Goal: Information Seeking & Learning: Learn about a topic

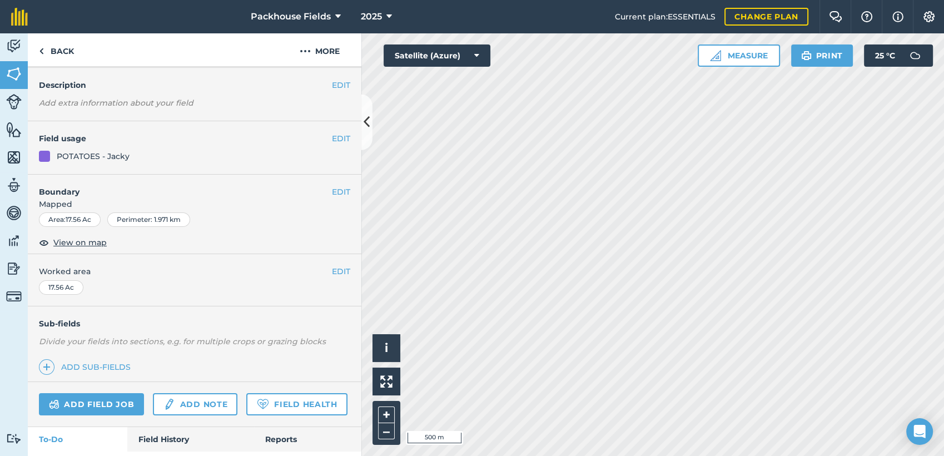
scroll to position [97, 0]
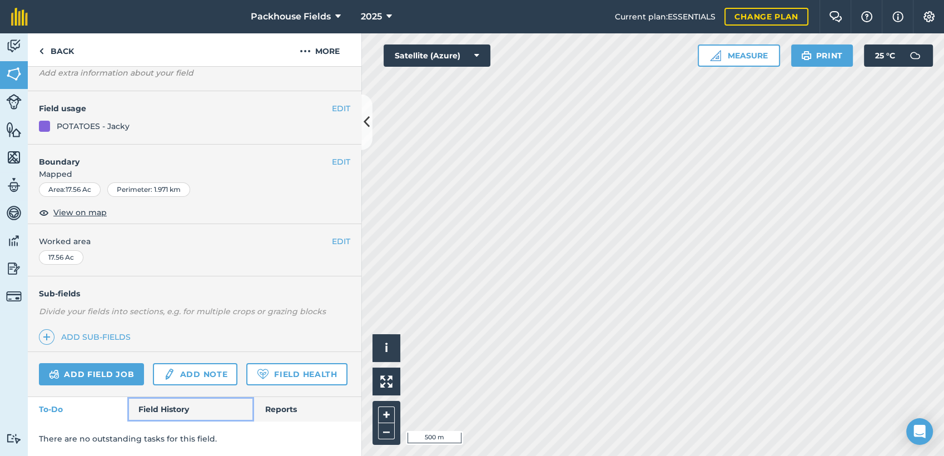
click at [161, 406] on link "Field History" at bounding box center [190, 409] width 126 height 24
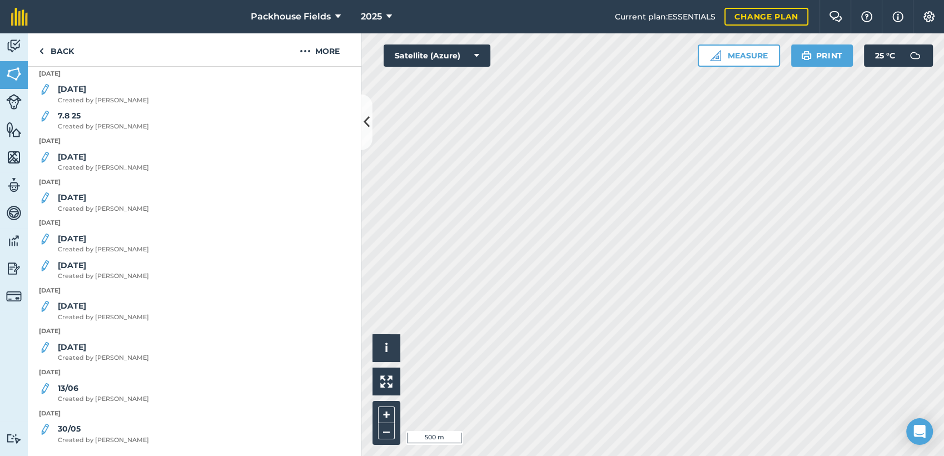
scroll to position [453, 0]
click at [108, 320] on span "Created by [PERSON_NAME]" at bounding box center [103, 317] width 91 height 10
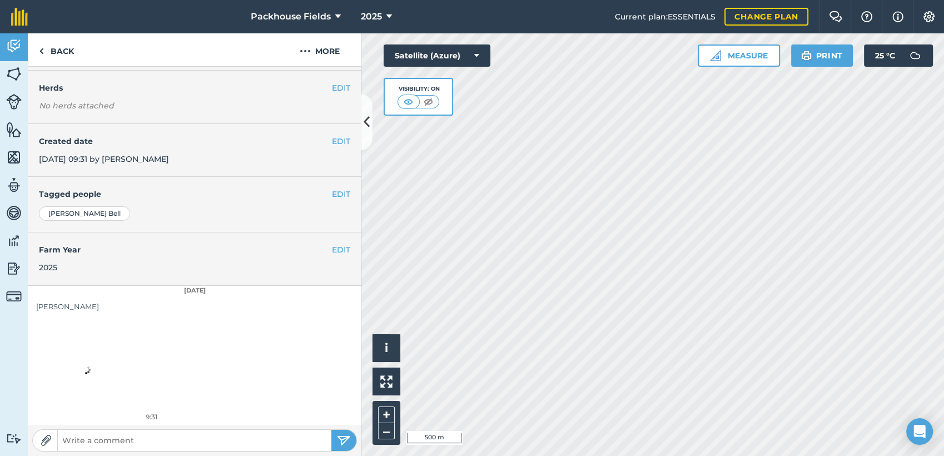
scroll to position [136, 0]
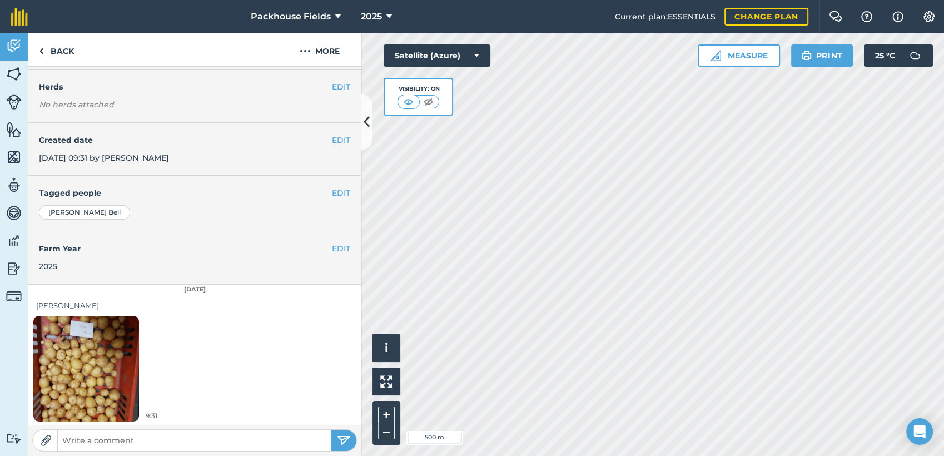
click at [108, 345] on img at bounding box center [86, 368] width 106 height 141
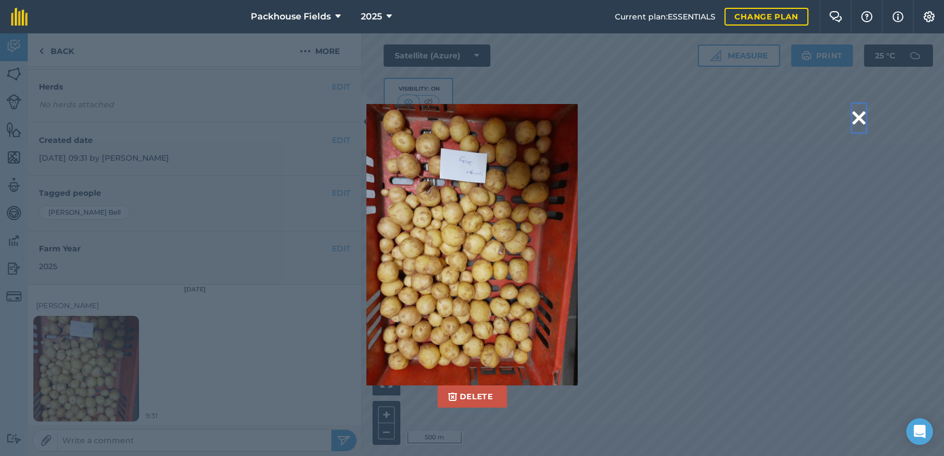
click at [856, 118] on button at bounding box center [858, 118] width 13 height 28
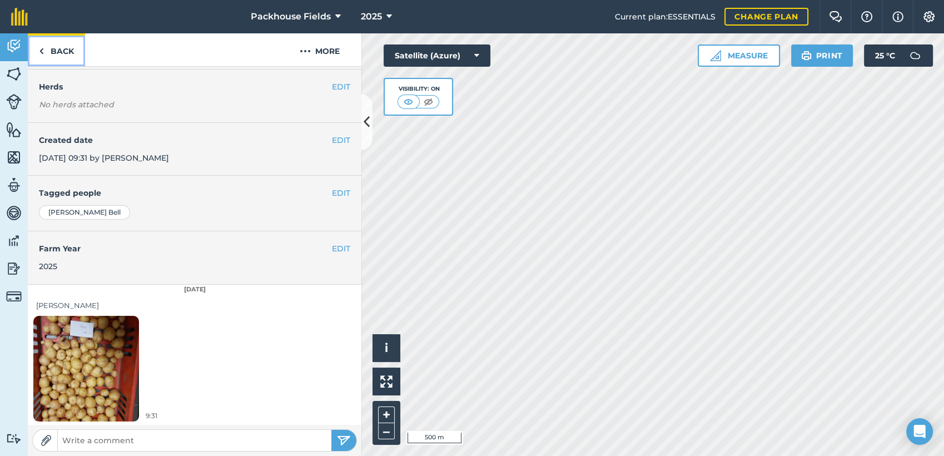
click at [65, 53] on link "Back" at bounding box center [56, 49] width 57 height 33
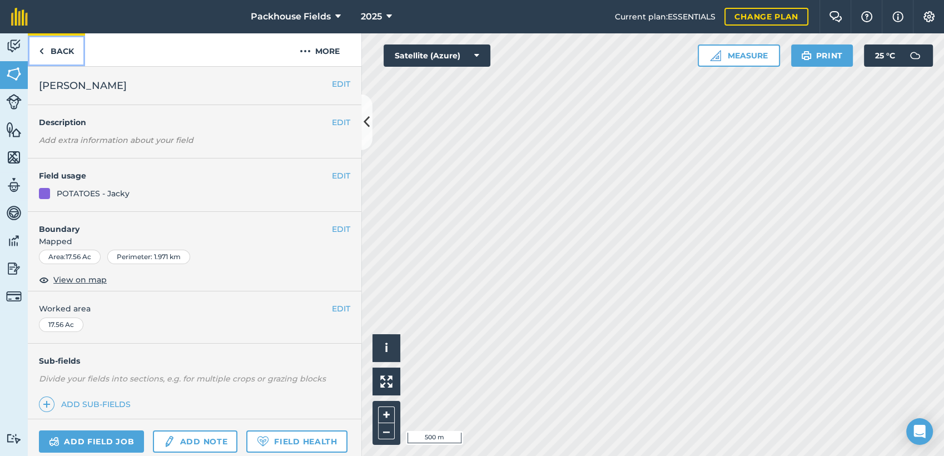
click at [68, 48] on link "Back" at bounding box center [56, 49] width 57 height 33
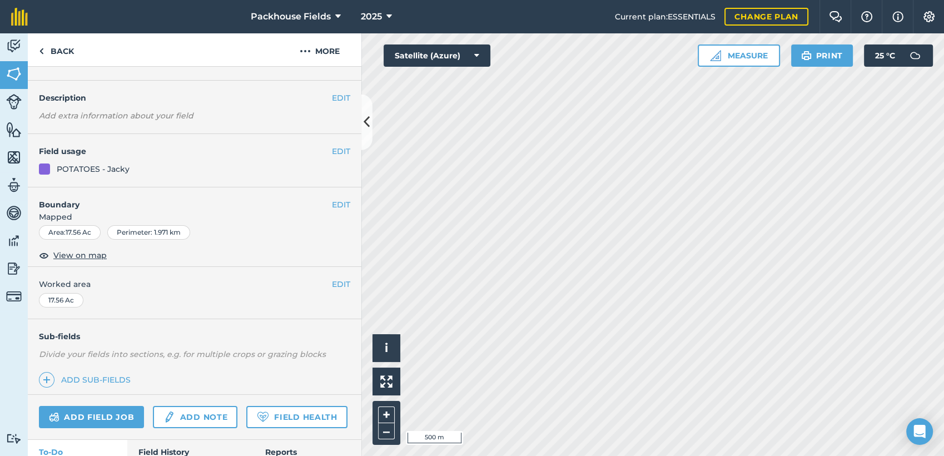
scroll to position [97, 0]
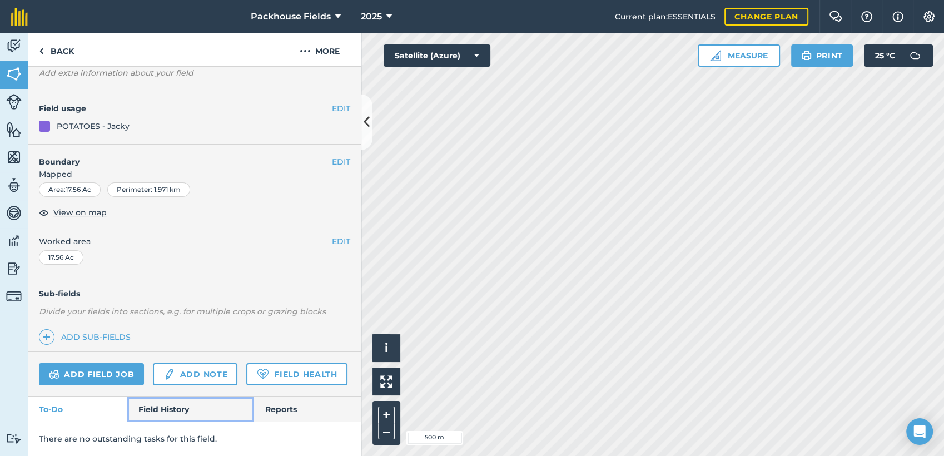
click at [170, 398] on link "Field History" at bounding box center [190, 409] width 126 height 24
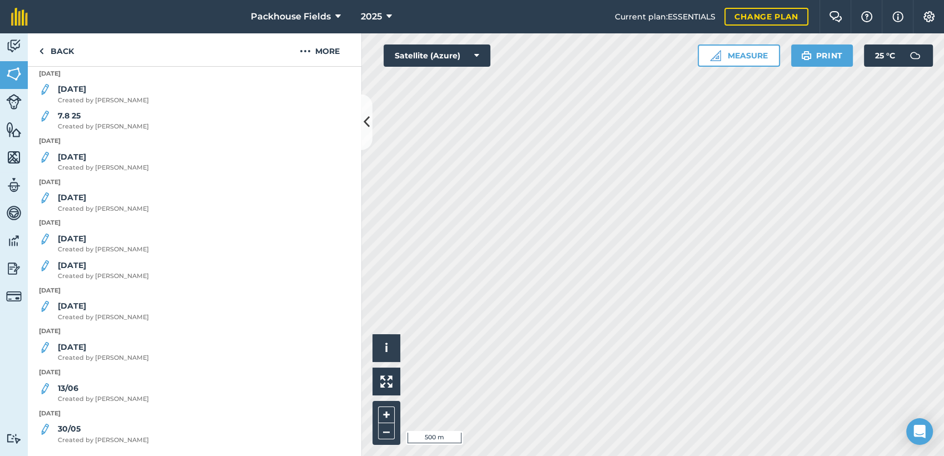
scroll to position [453, 0]
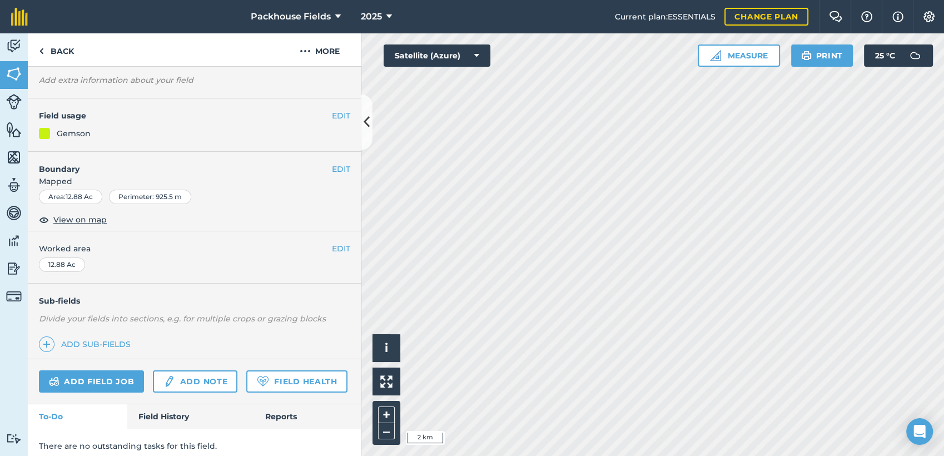
scroll to position [62, 0]
click at [165, 427] on link "Field History" at bounding box center [190, 414] width 126 height 24
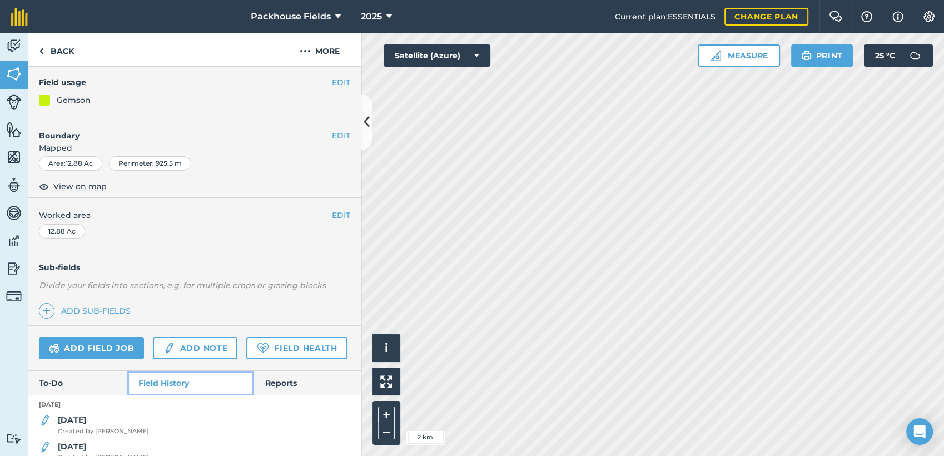
scroll to position [165, 0]
